Goal: Transaction & Acquisition: Purchase product/service

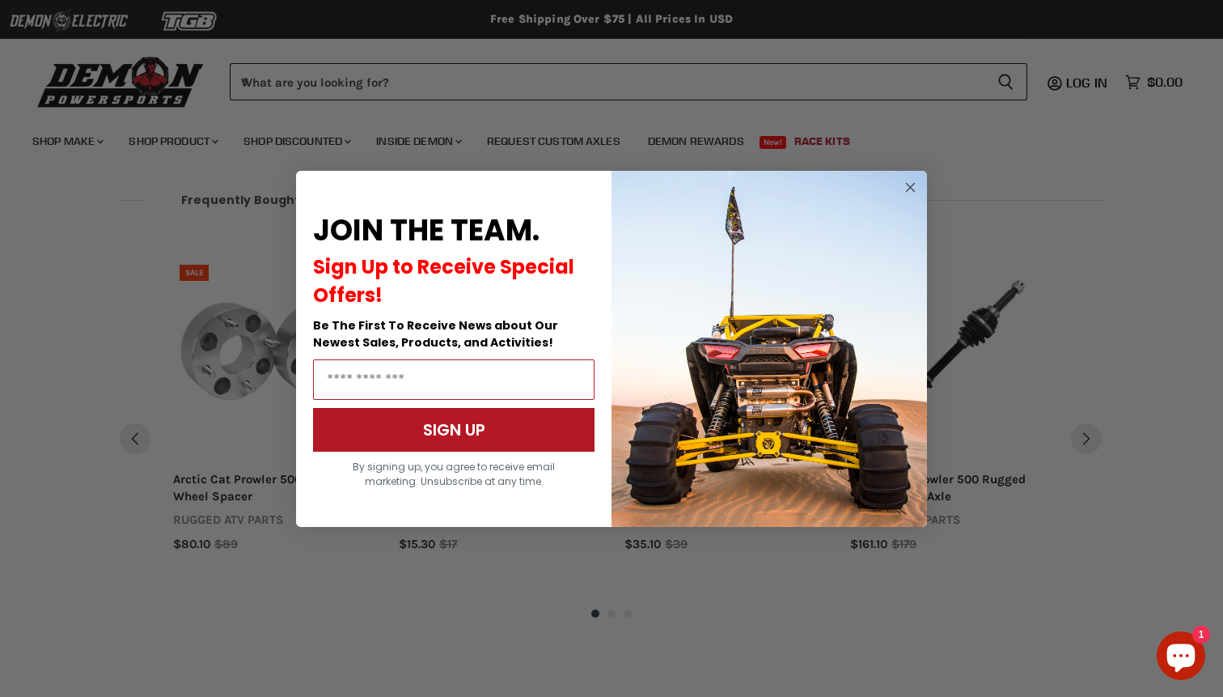
scroll to position [1163, 0]
